Goal: Task Accomplishment & Management: Complete application form

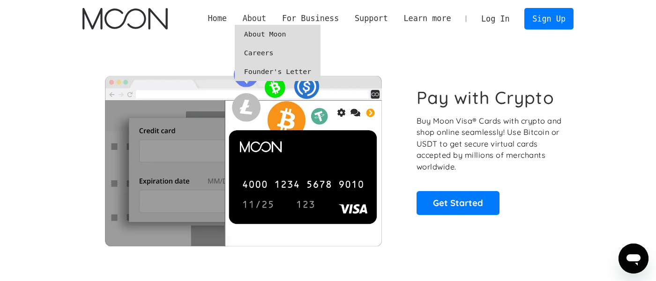
click at [262, 18] on div "About" at bounding box center [255, 19] width 24 height 12
click at [266, 32] on link "About Moon" at bounding box center [278, 34] width 86 height 19
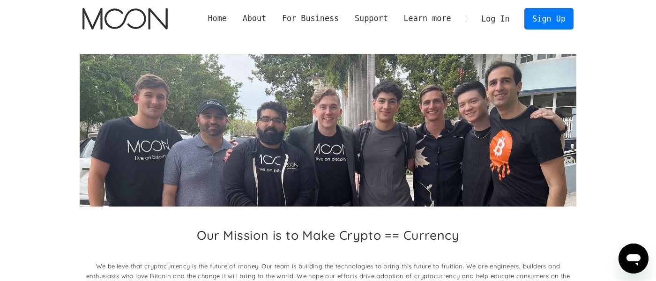
click at [218, 20] on link "Home" at bounding box center [217, 19] width 35 height 12
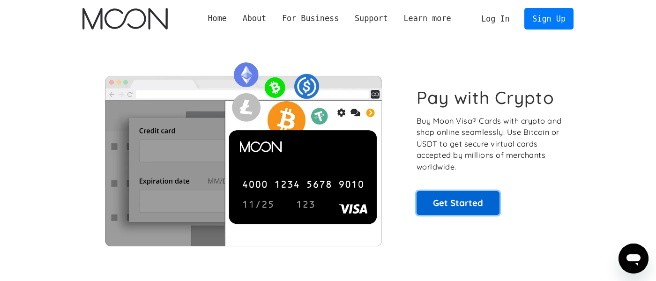
click at [453, 206] on link "Get Started" at bounding box center [458, 202] width 83 height 23
